Goal: Task Accomplishment & Management: Use online tool/utility

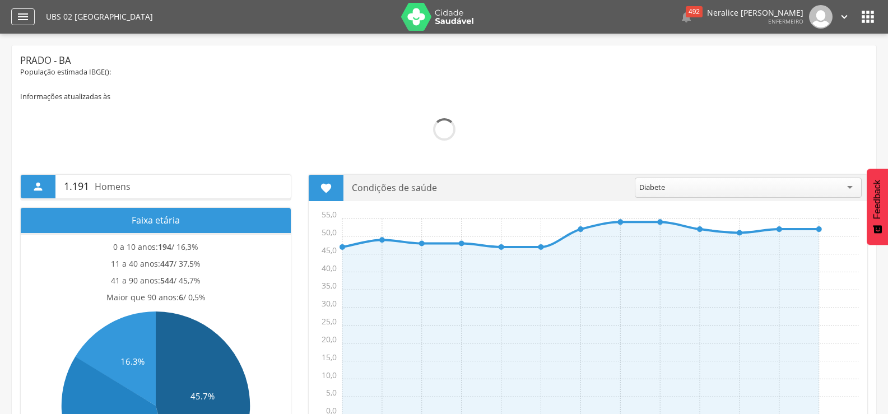
click at [21, 18] on icon "" at bounding box center [22, 16] width 13 height 13
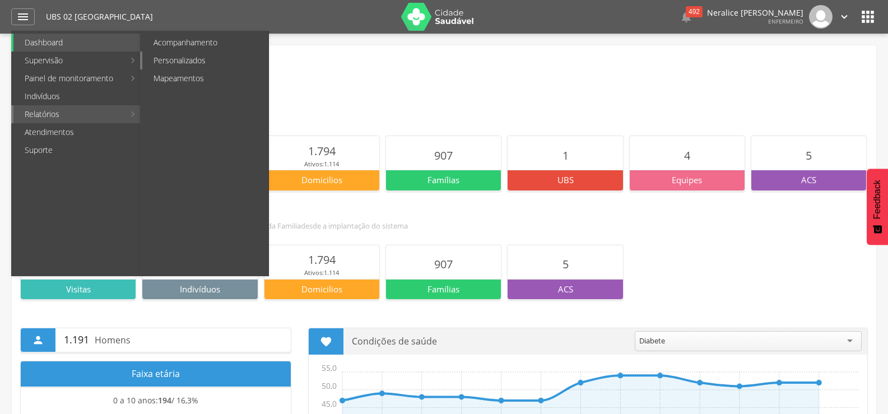
click at [186, 61] on link "Personalizados" at bounding box center [205, 61] width 126 height 18
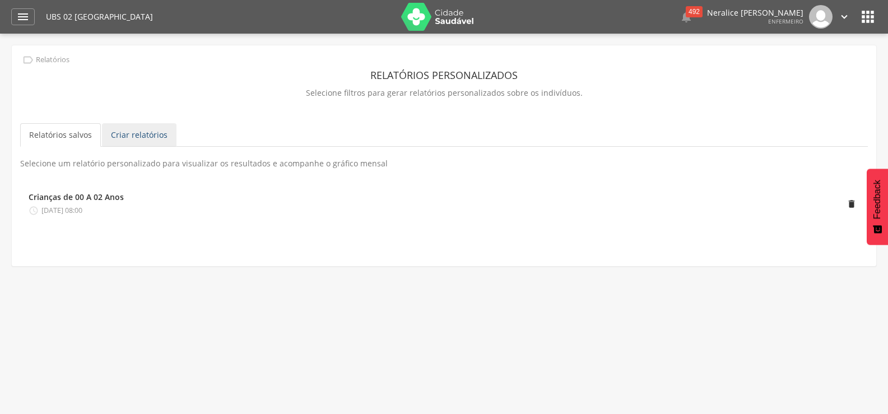
click at [137, 133] on link "Criar relatórios" at bounding box center [139, 135] width 75 height 24
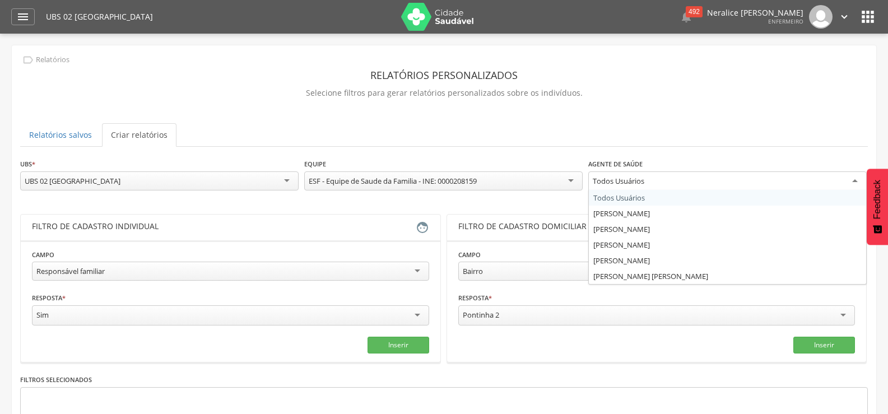
click at [721, 183] on div "Todos Usuários" at bounding box center [728, 182] width 279 height 20
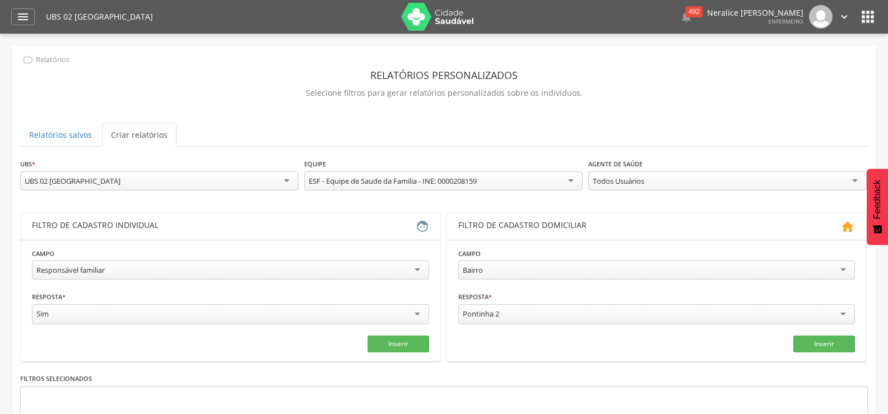
click at [721, 183] on div "Todos Usuários" at bounding box center [728, 181] width 279 height 19
click at [190, 267] on div "Responsável familiar" at bounding box center [230, 270] width 397 height 19
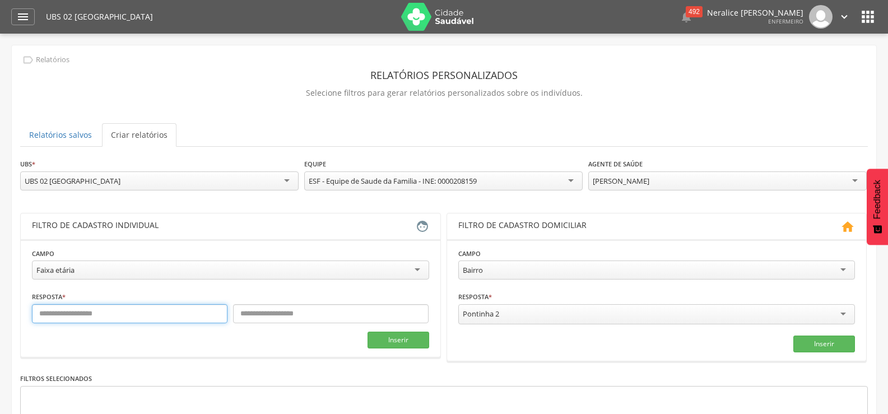
click at [99, 311] on input "text" at bounding box center [130, 313] width 196 height 19
type input "*"
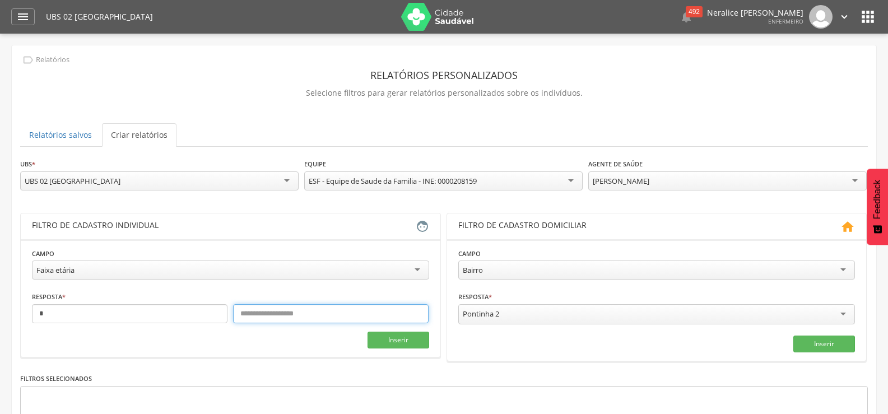
click at [264, 320] on input "text" at bounding box center [331, 313] width 196 height 19
type input "**"
click at [656, 310] on div "Pontinha 2" at bounding box center [656, 314] width 397 height 20
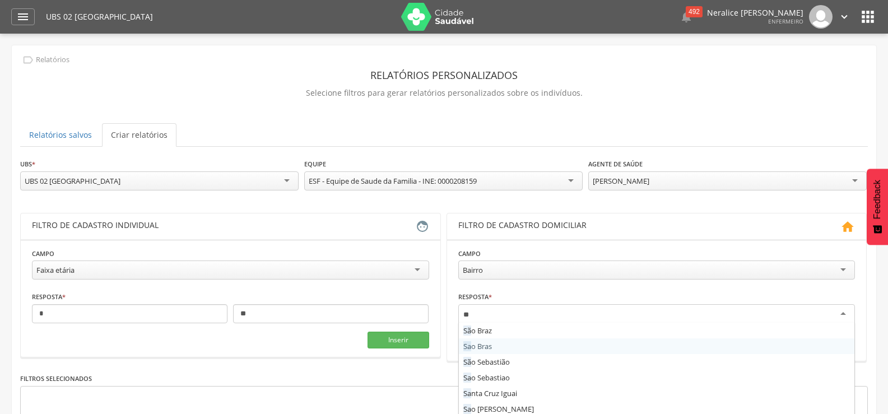
type input "***"
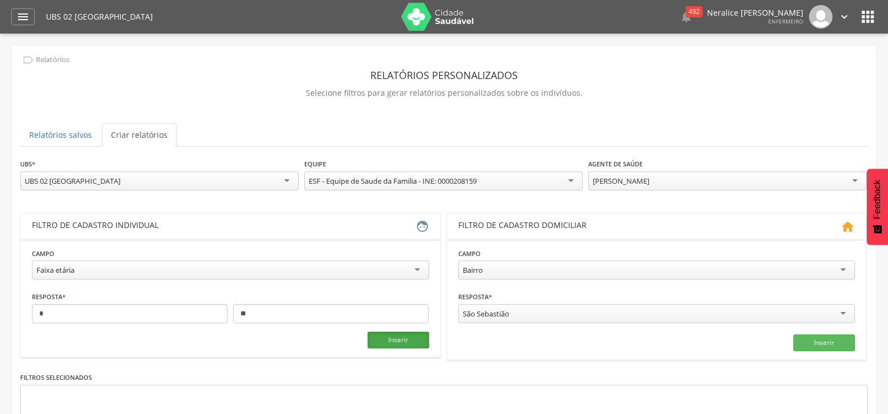
click at [398, 342] on button "Inserir" at bounding box center [399, 340] width 62 height 17
click at [828, 337] on button "Inserir" at bounding box center [825, 343] width 62 height 17
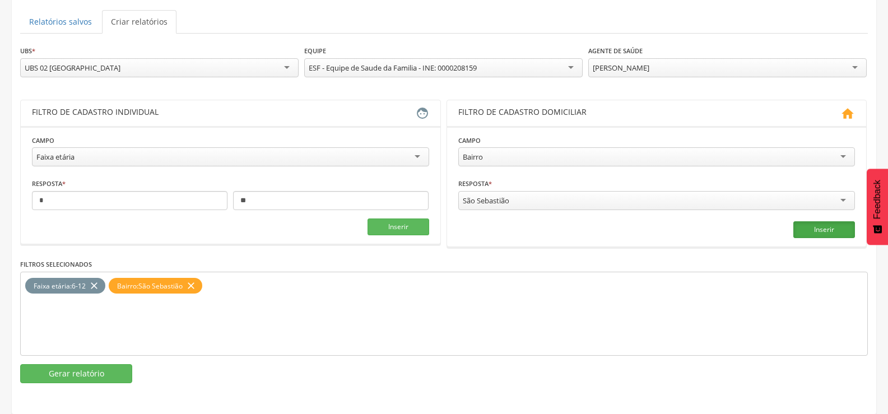
scroll to position [114, 0]
click at [87, 371] on button "Gerar relatório" at bounding box center [76, 373] width 112 height 19
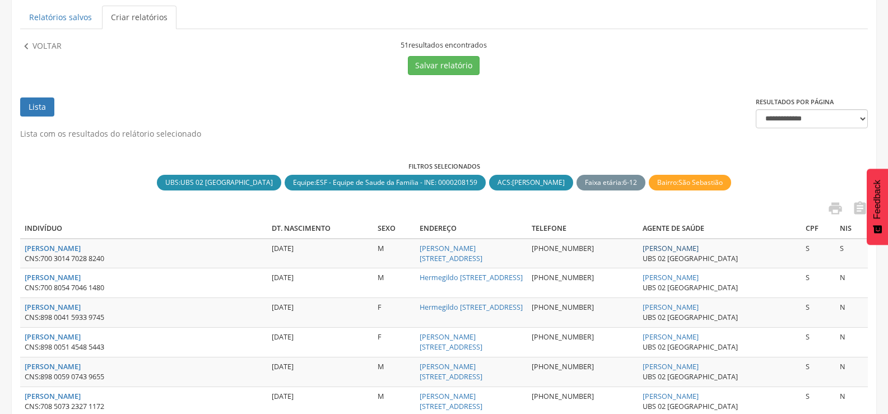
scroll to position [109, 0]
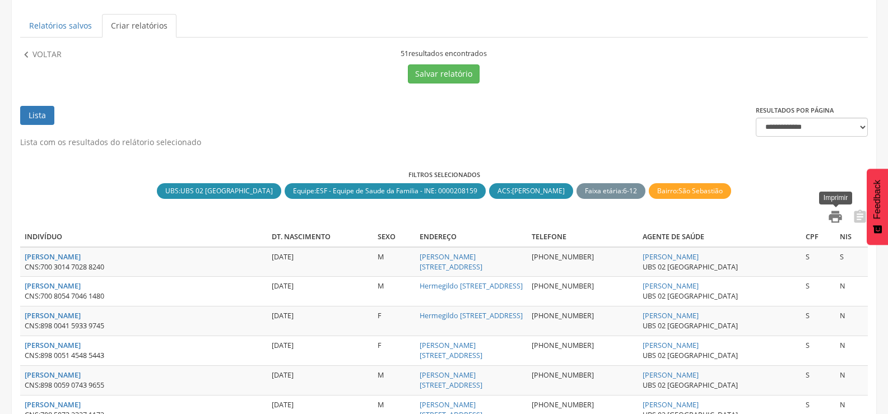
click at [835, 216] on icon "" at bounding box center [836, 217] width 16 height 16
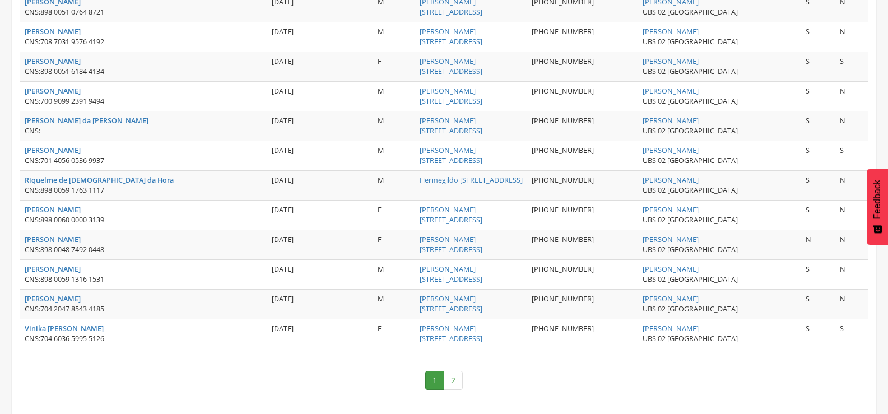
scroll to position [1511, 0]
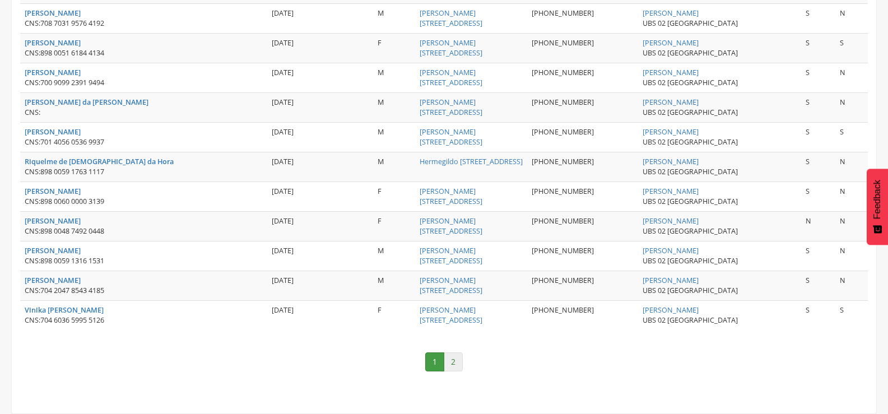
click at [454, 363] on link "2" at bounding box center [453, 362] width 19 height 19
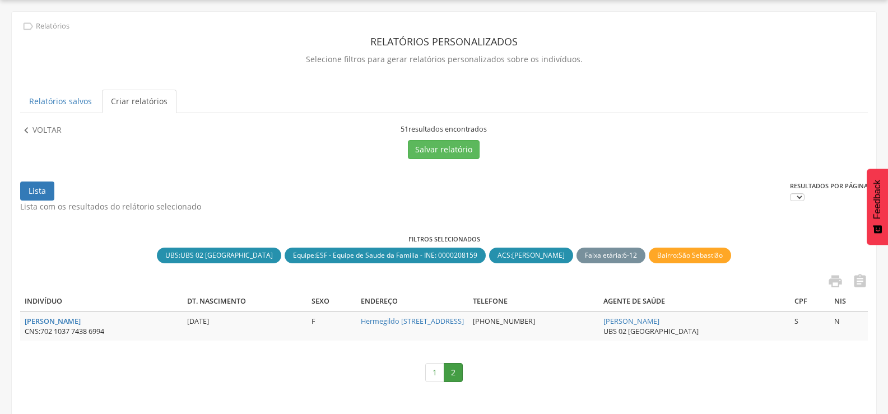
scroll to position [55, 0]
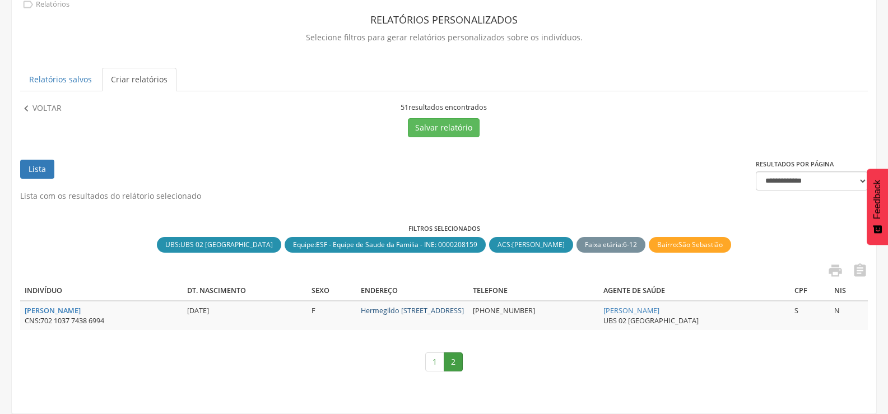
click at [431, 313] on link "Hermegildo [STREET_ADDRESS]" at bounding box center [412, 311] width 103 height 10
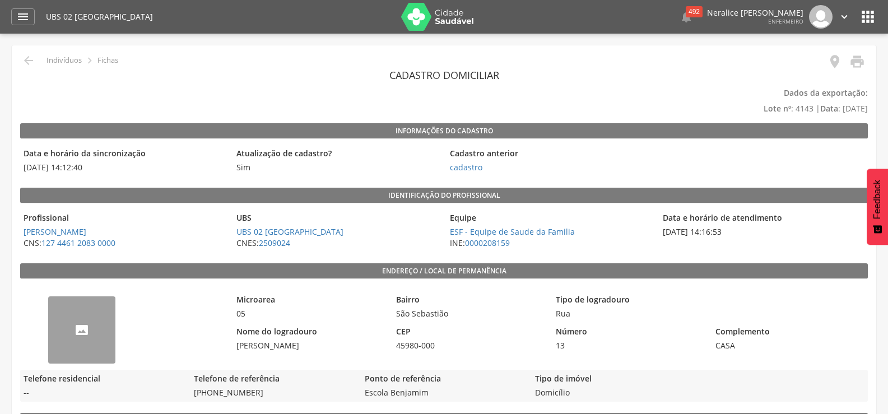
scroll to position [34, 0]
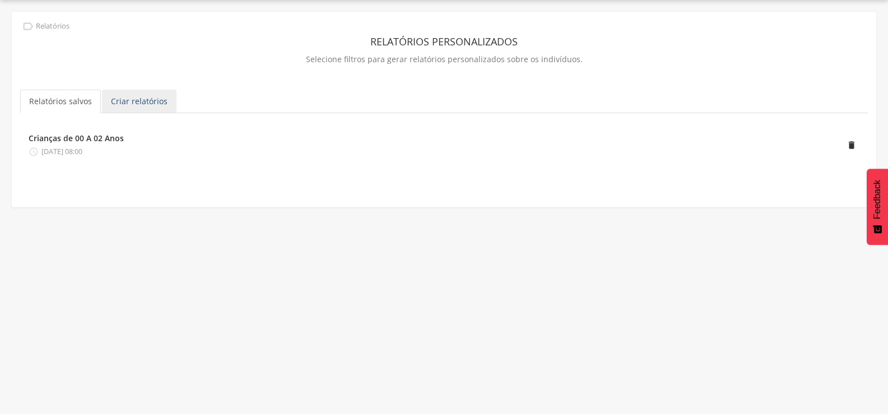
click at [128, 98] on link "Criar relatórios" at bounding box center [139, 102] width 75 height 24
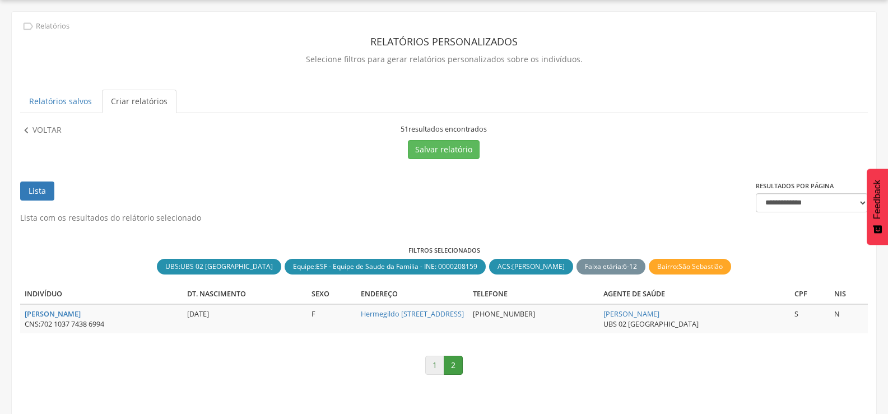
click at [436, 363] on link "1" at bounding box center [434, 365] width 19 height 19
